Goal: Contribute content: Contribute content

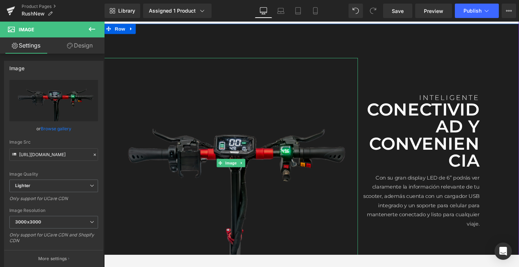
click at [270, 184] on img at bounding box center [237, 170] width 266 height 221
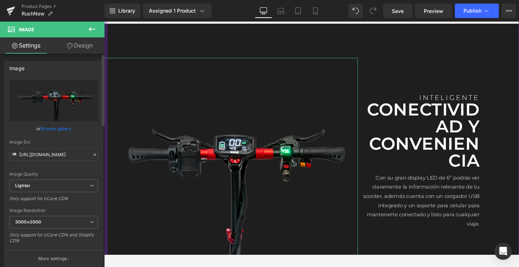
click at [53, 131] on link "Browse gallery" at bounding box center [56, 128] width 31 height 13
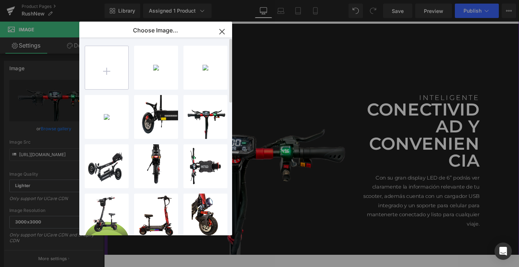
type input "C:\fakepath\E-10.1.webp"
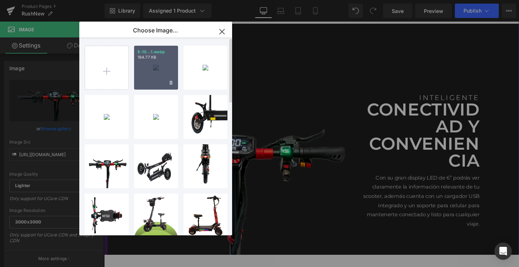
click at [147, 70] on div "E-10...1.webp 194.77 KB" at bounding box center [156, 68] width 44 height 44
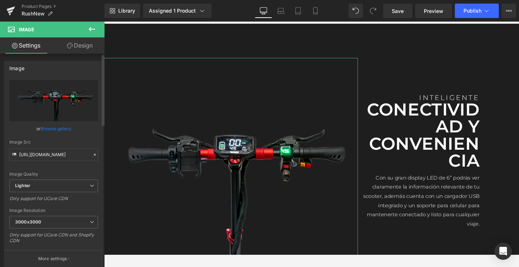
click at [54, 130] on link "Browse gallery" at bounding box center [56, 128] width 31 height 13
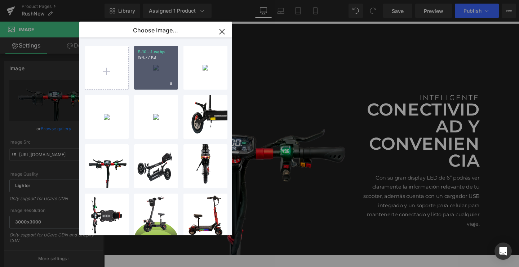
click at [139, 80] on div "E-10...1.webp 194.77 KB" at bounding box center [156, 68] width 44 height 44
type input "[URL][DOMAIN_NAME]"
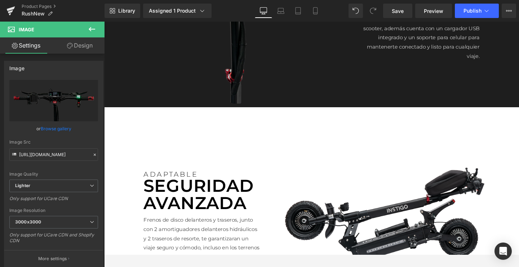
scroll to position [1119, 0]
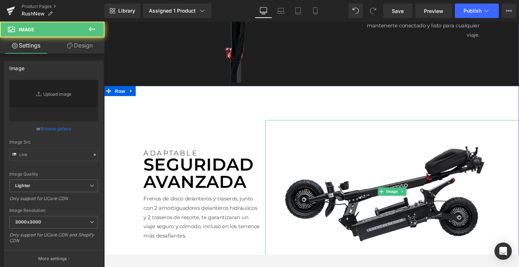
click at [405, 194] on img at bounding box center [406, 201] width 266 height 150
type input "[URL][DOMAIN_NAME]"
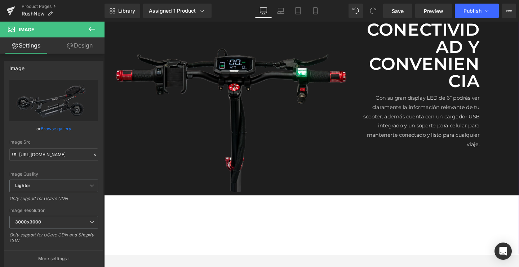
scroll to position [1152, 0]
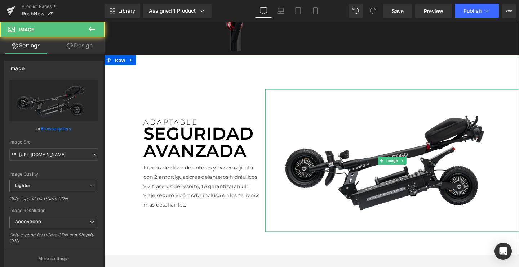
click at [426, 165] on img at bounding box center [406, 168] width 266 height 150
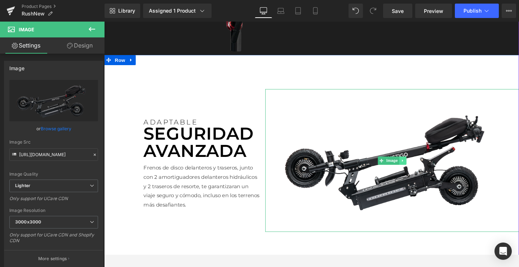
click at [419, 164] on link at bounding box center [418, 168] width 8 height 9
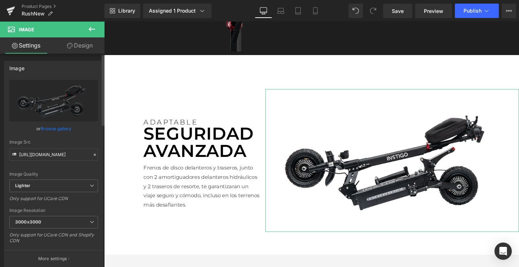
click at [58, 125] on link "Browse gallery" at bounding box center [56, 128] width 31 height 13
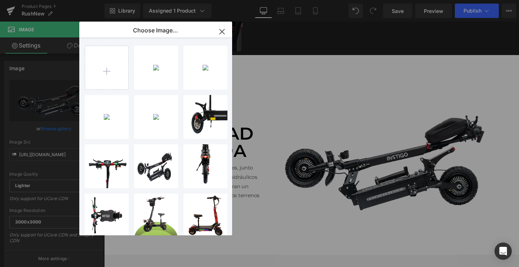
type input "C:\fakepath\E-3.webp"
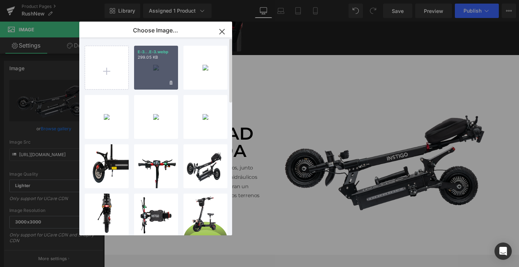
click at [160, 78] on div "E-3...E-3.webp 299.05 KB" at bounding box center [156, 68] width 44 height 44
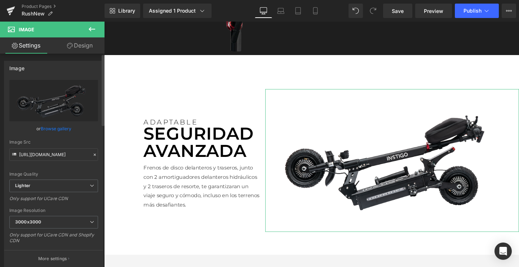
click at [49, 131] on link "Browse gallery" at bounding box center [56, 128] width 31 height 13
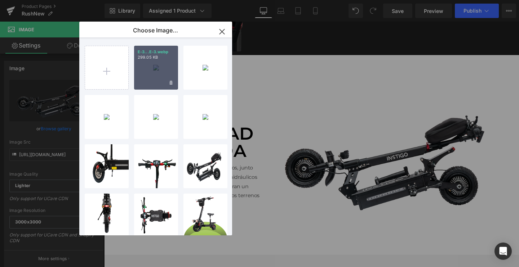
click at [148, 71] on div "E-3...E-3.webp 299.05 KB" at bounding box center [156, 68] width 44 height 44
type input "[URL][DOMAIN_NAME]"
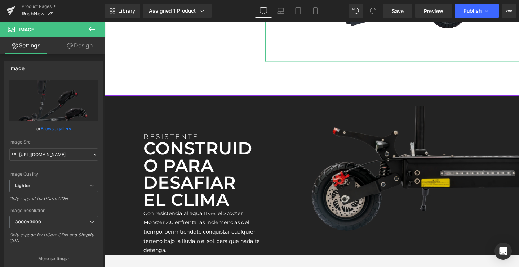
scroll to position [1489, 0]
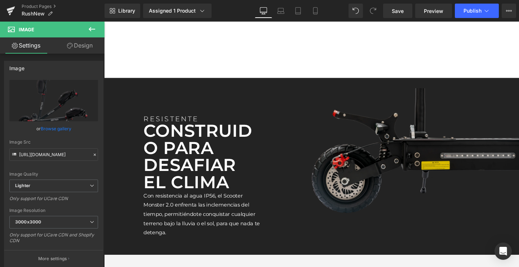
click at [447, 149] on img at bounding box center [406, 167] width 266 height 150
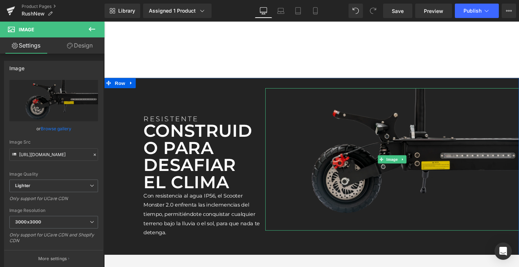
click at [400, 161] on img at bounding box center [406, 167] width 266 height 150
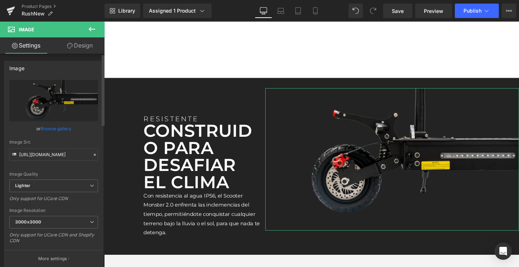
click at [61, 127] on link "Browse gallery" at bounding box center [56, 128] width 31 height 13
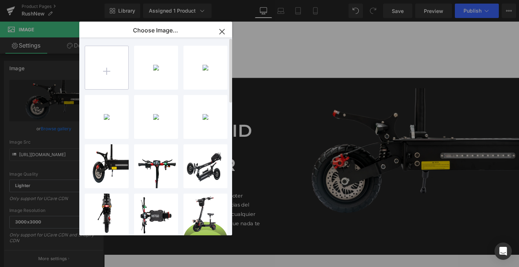
type input "C:\fakepath\E -6.webp"
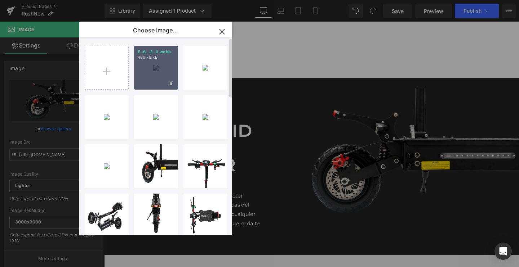
click at [143, 69] on div "E -6...E -6.webp 486.79 KB" at bounding box center [156, 68] width 44 height 44
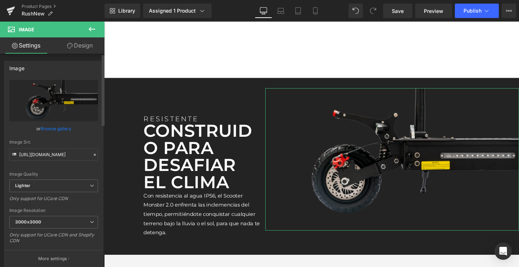
click at [55, 131] on link "Browse gallery" at bounding box center [56, 128] width 31 height 13
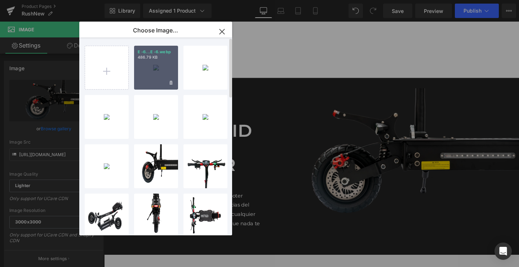
click at [158, 71] on div "E -6...E -6.webp 486.79 KB" at bounding box center [156, 68] width 44 height 44
type input "[URL][DOMAIN_NAME]"
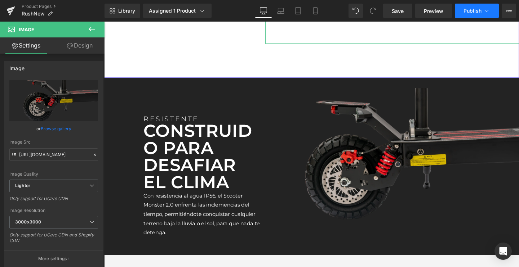
click at [474, 7] on button "Publish" at bounding box center [476, 11] width 44 height 14
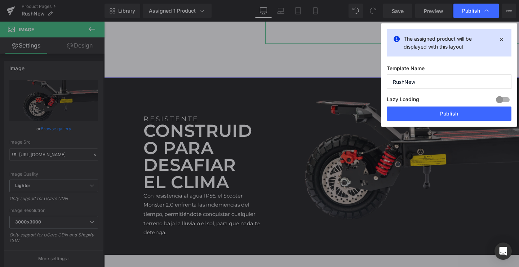
drag, startPoint x: 469, startPoint y: 78, endPoint x: 509, endPoint y: 42, distance: 53.8
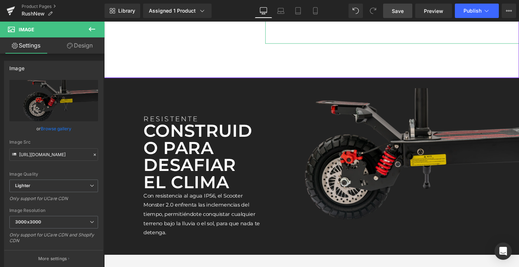
click at [406, 15] on link "Save" at bounding box center [397, 11] width 29 height 14
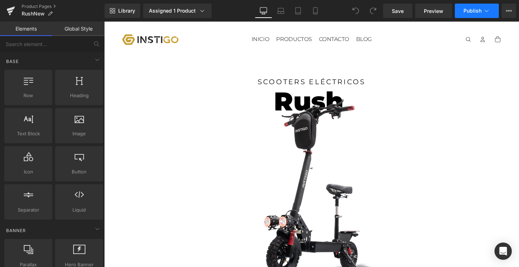
click at [483, 13] on icon at bounding box center [486, 10] width 7 height 7
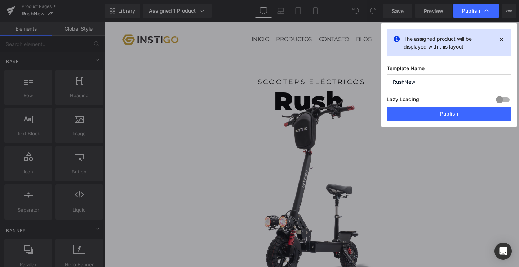
click at [438, 105] on div "Lazy Loading Build Upgrade plan to unlock" at bounding box center [448, 101] width 125 height 12
click at [437, 108] on button "Publish" at bounding box center [448, 114] width 125 height 14
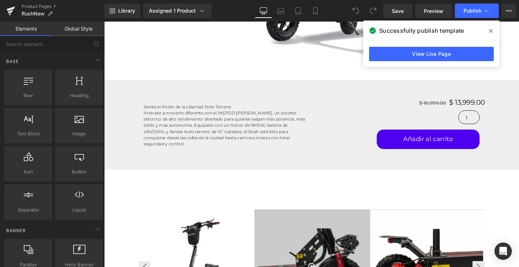
scroll to position [334, 0]
